Goal: Transaction & Acquisition: Purchase product/service

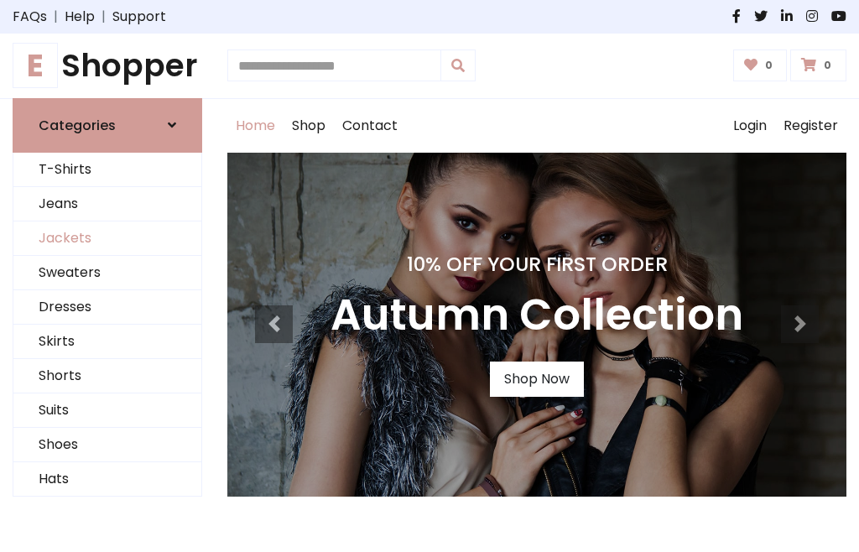
click at [107, 238] on link "Jackets" at bounding box center [107, 238] width 188 height 34
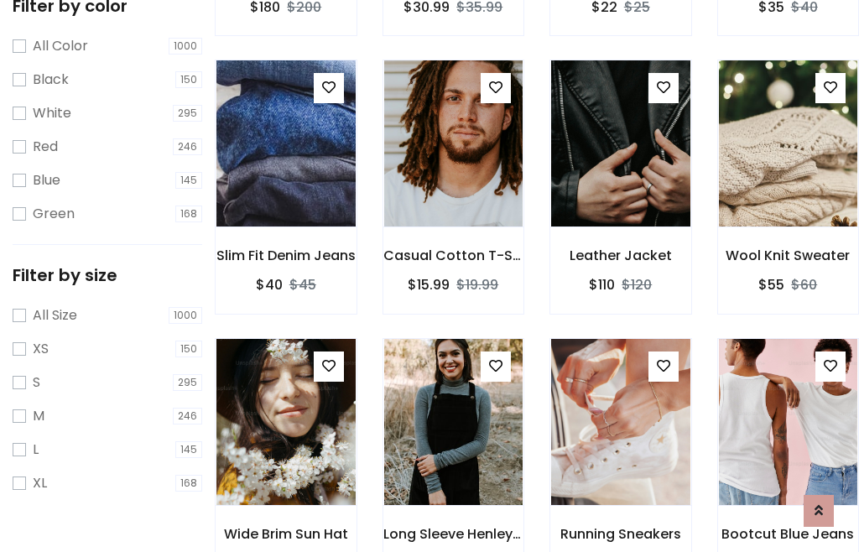
scroll to position [155, 0]
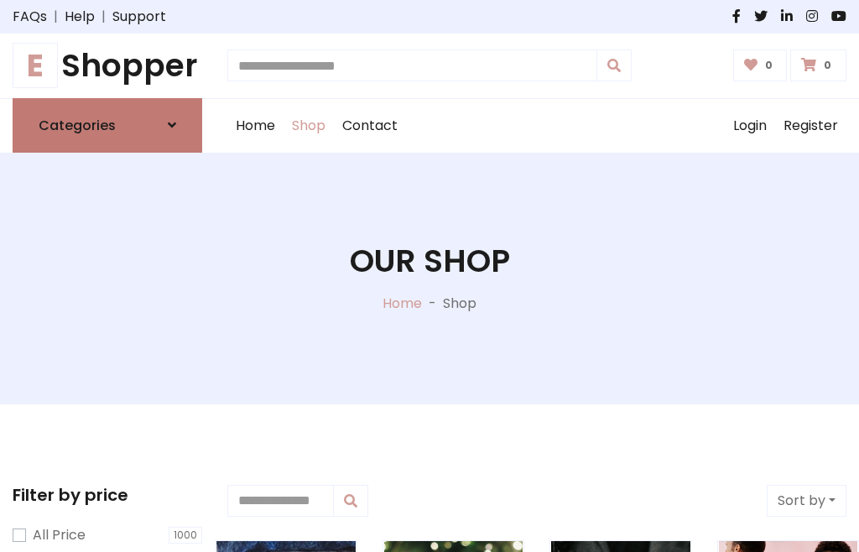
click at [107, 125] on h6 "Categories" at bounding box center [77, 125] width 77 height 16
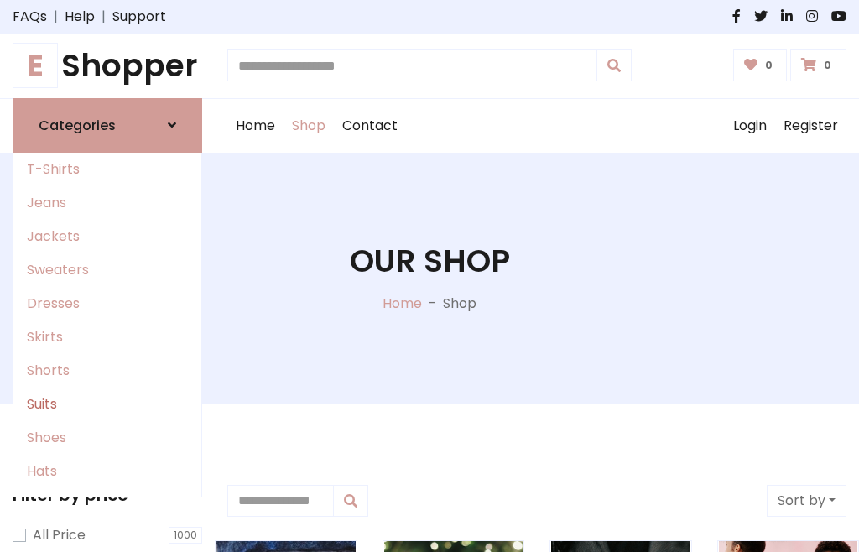
click at [107, 404] on link "Suits" at bounding box center [107, 405] width 188 height 34
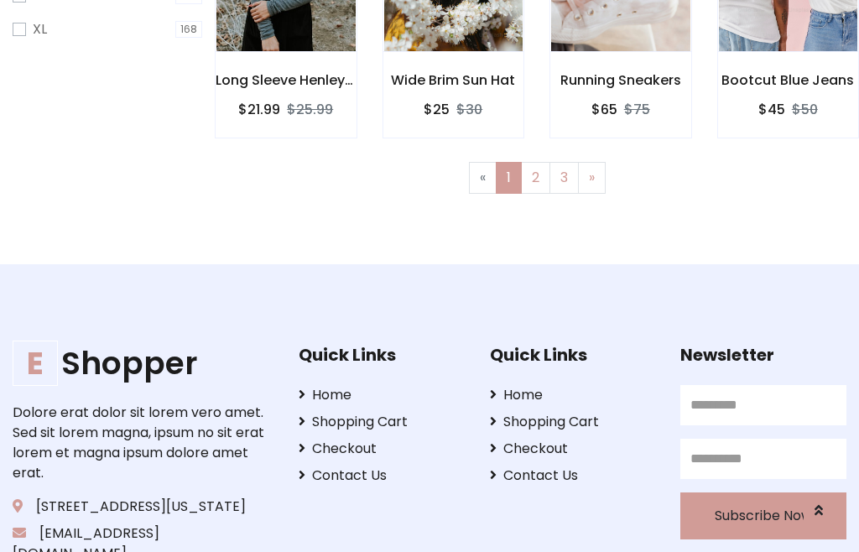
scroll to position [85, 0]
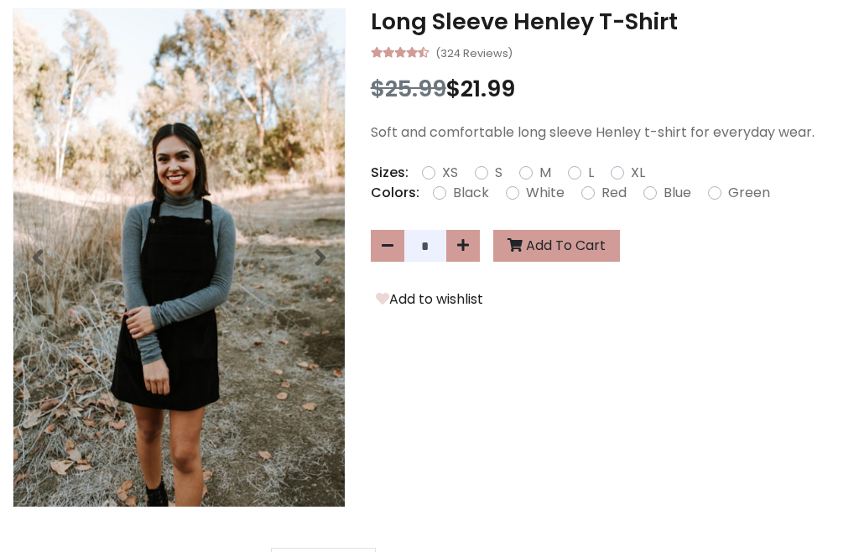
scroll to position [476, 0]
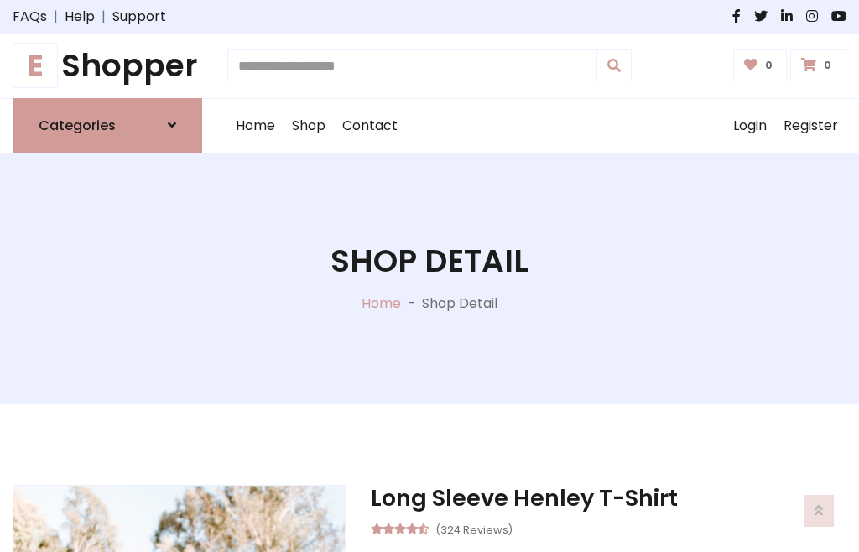
scroll to position [1566, 0]
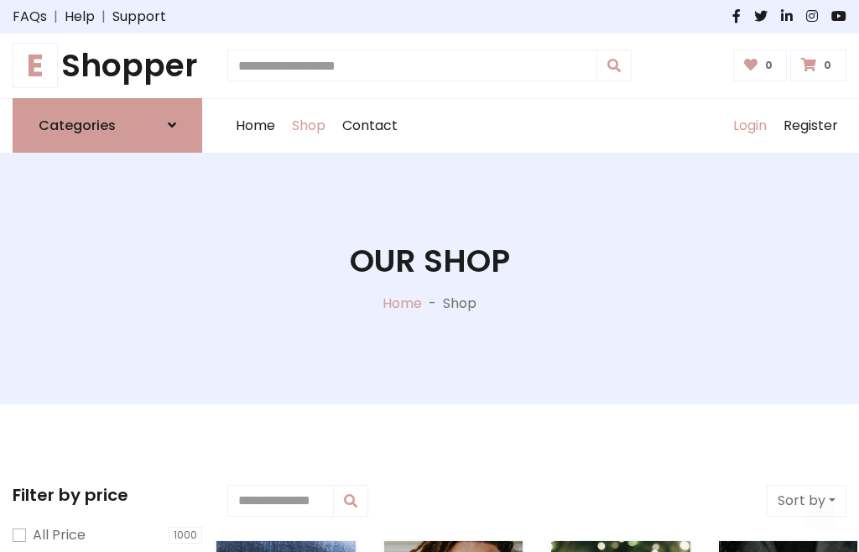
click at [749, 125] on link "Login" at bounding box center [750, 126] width 50 height 54
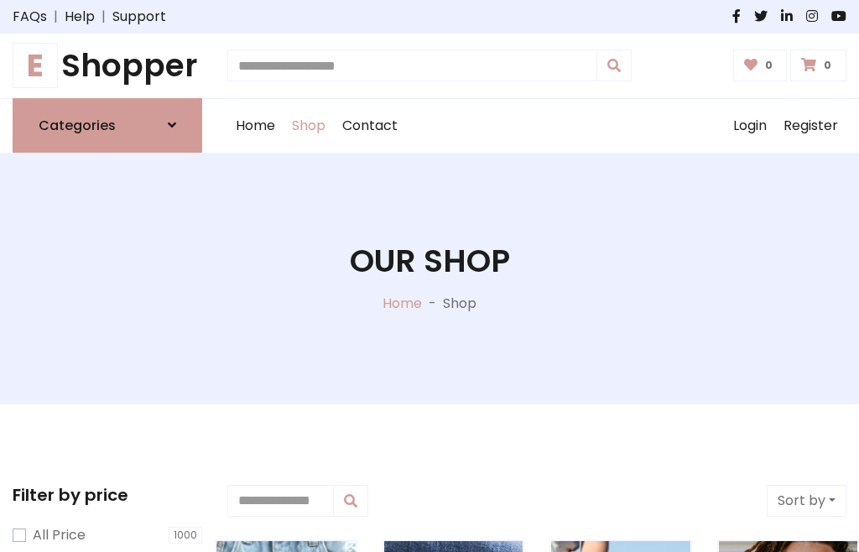
scroll to position [85, 0]
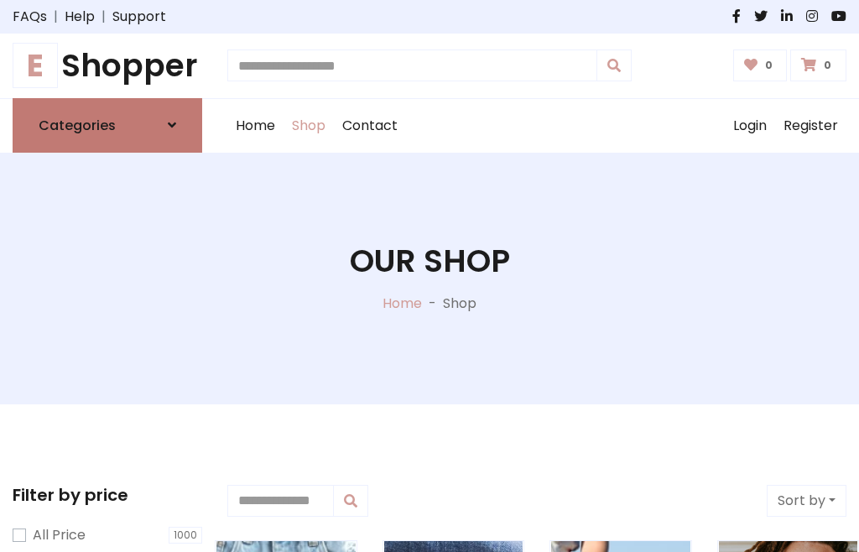
click at [172, 125] on icon at bounding box center [172, 124] width 8 height 13
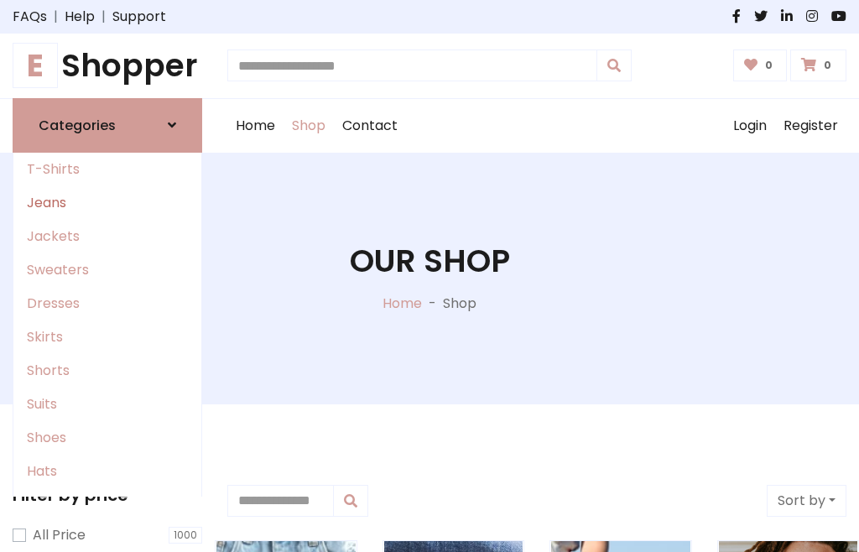
click at [107, 202] on link "Jeans" at bounding box center [107, 203] width 188 height 34
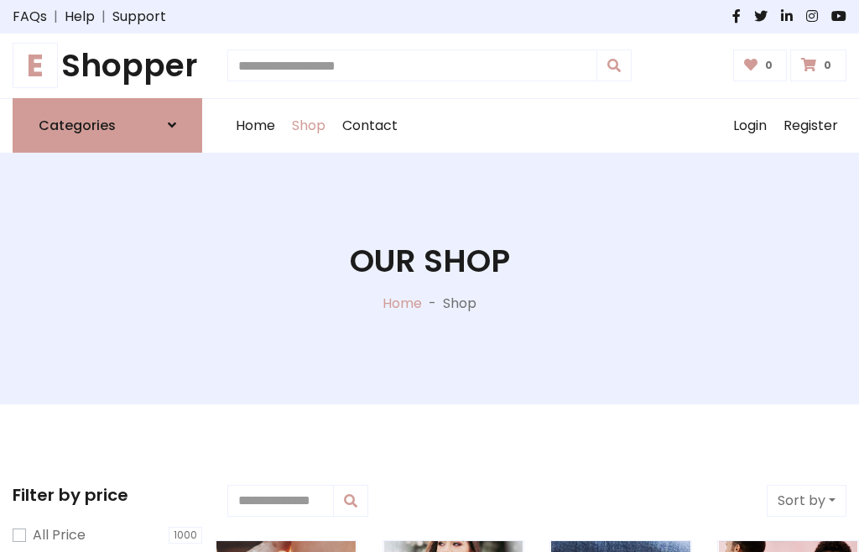
scroll to position [85, 0]
